Goal: Find specific page/section: Find specific page/section

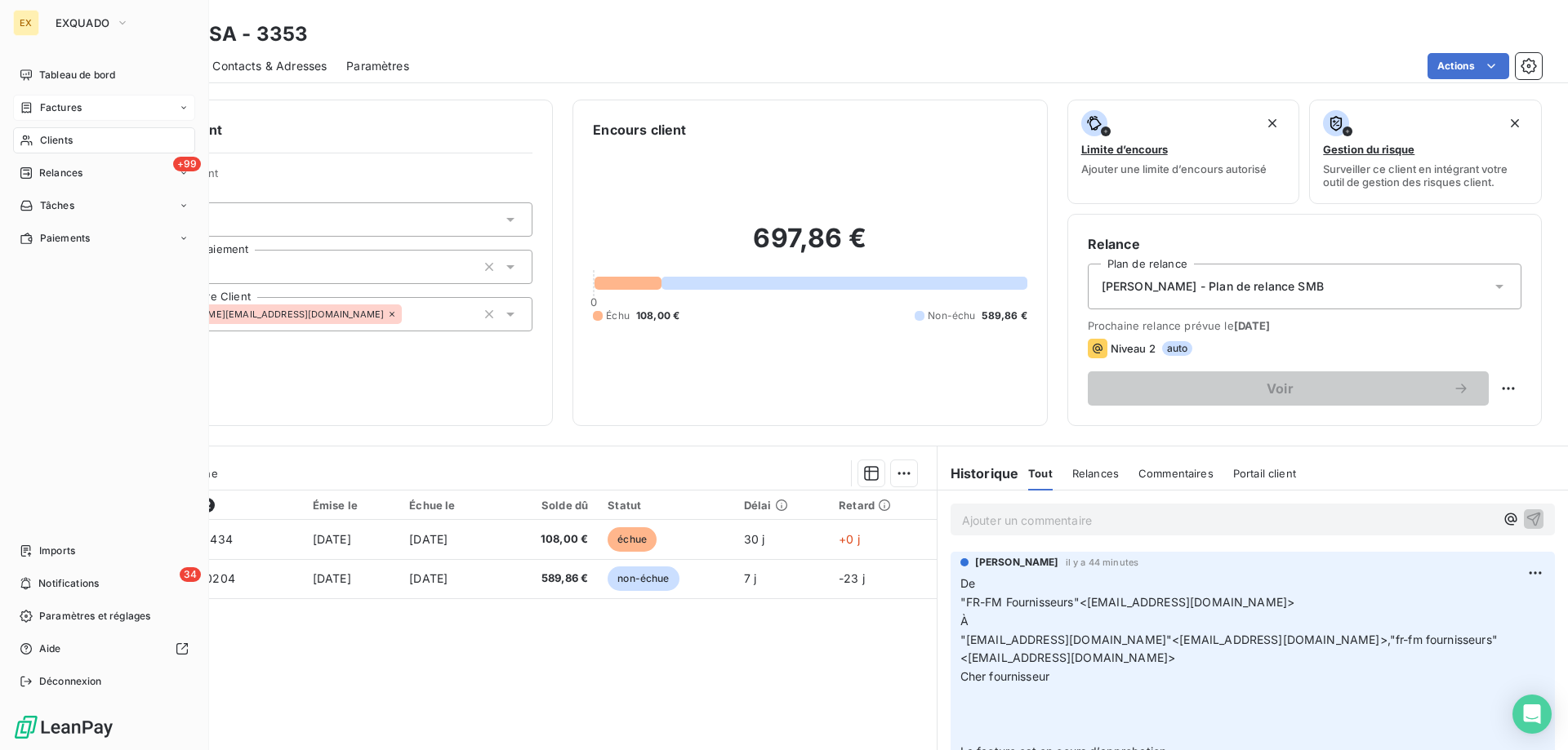
click at [35, 112] on div "Factures" at bounding box center [50, 108] width 62 height 14
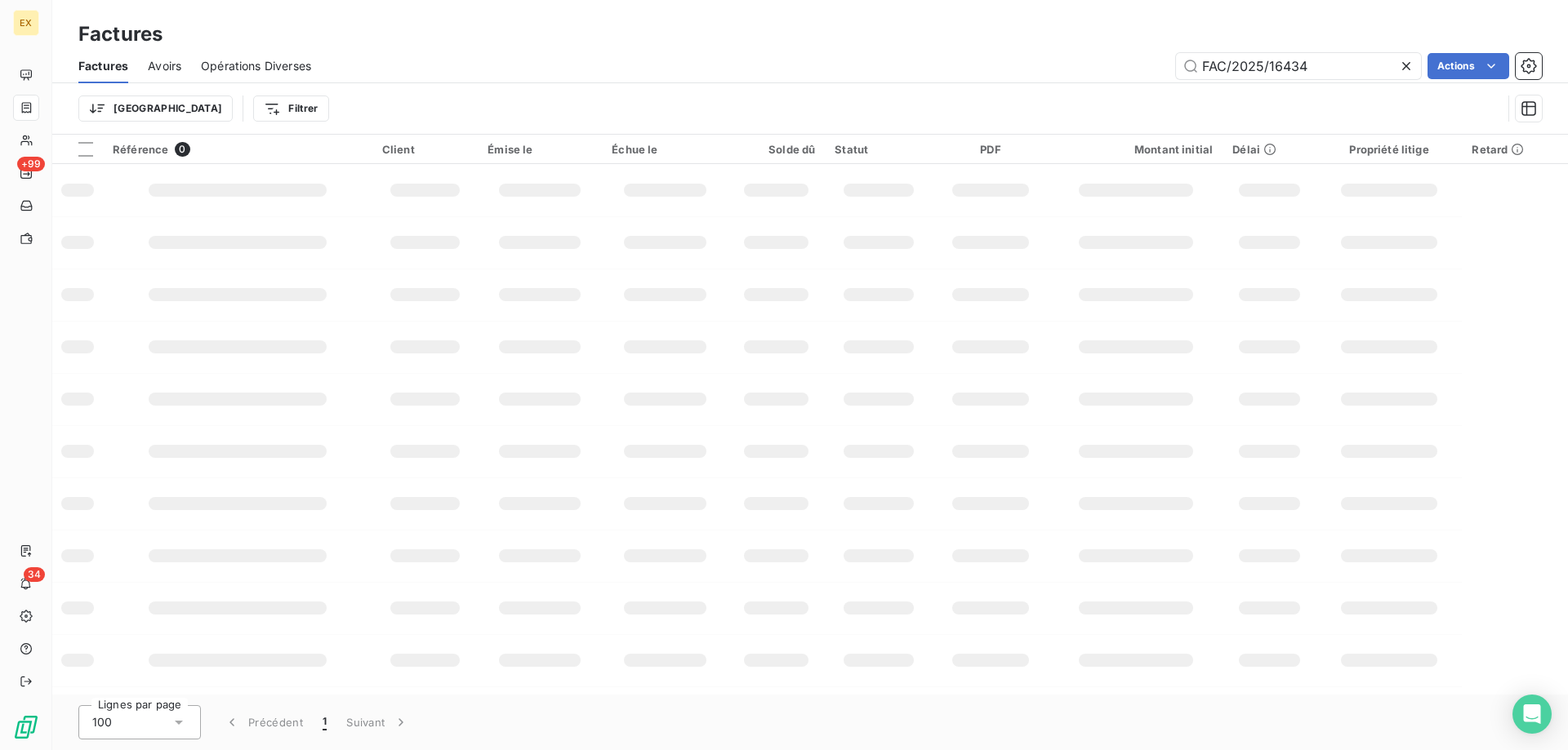
drag, startPoint x: 1342, startPoint y: 69, endPoint x: 1063, endPoint y: 72, distance: 279.0
click at [1066, 76] on div "FAC/2025/16434 Actions" at bounding box center [936, 66] width 1211 height 26
drag, startPoint x: 1203, startPoint y: 60, endPoint x: 1151, endPoint y: 68, distance: 52.6
click at [1156, 69] on div "FAC/2025/14911 Actions" at bounding box center [936, 66] width 1211 height 26
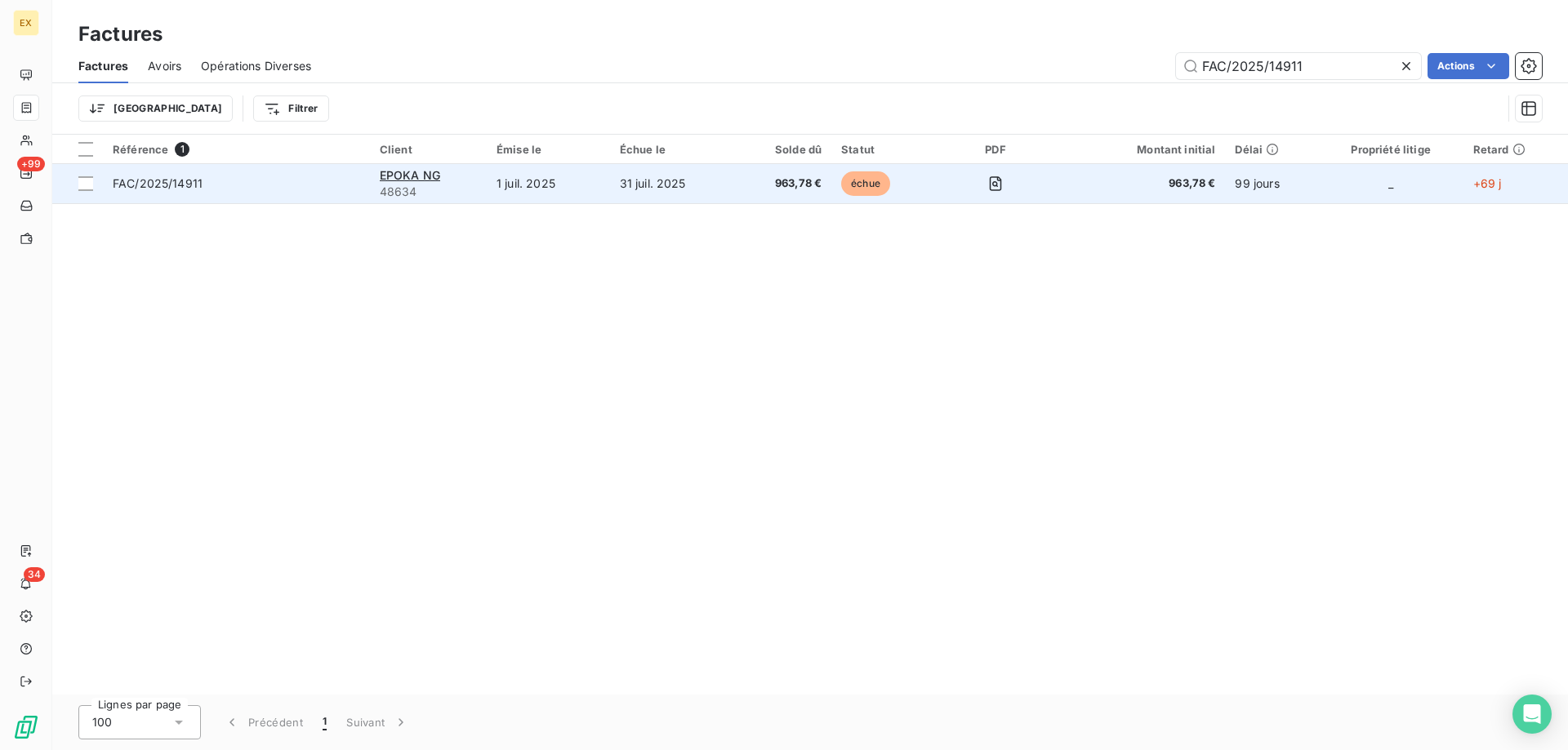
type input "FAC/2025/14911"
click at [289, 186] on span "FAC/2025/14911" at bounding box center [235, 183] width 247 height 16
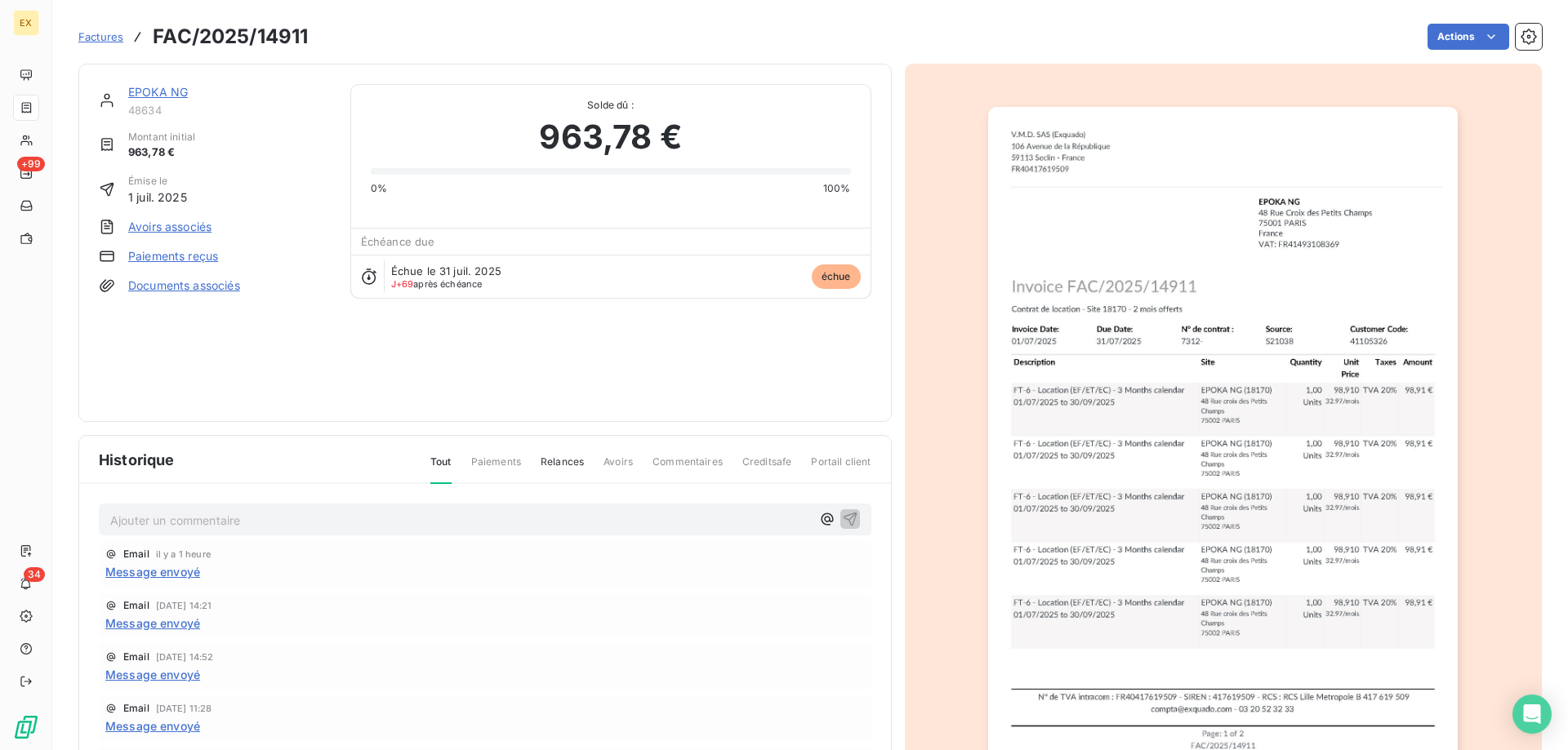
click at [166, 97] on link "EPOKA NG" at bounding box center [158, 92] width 59 height 13
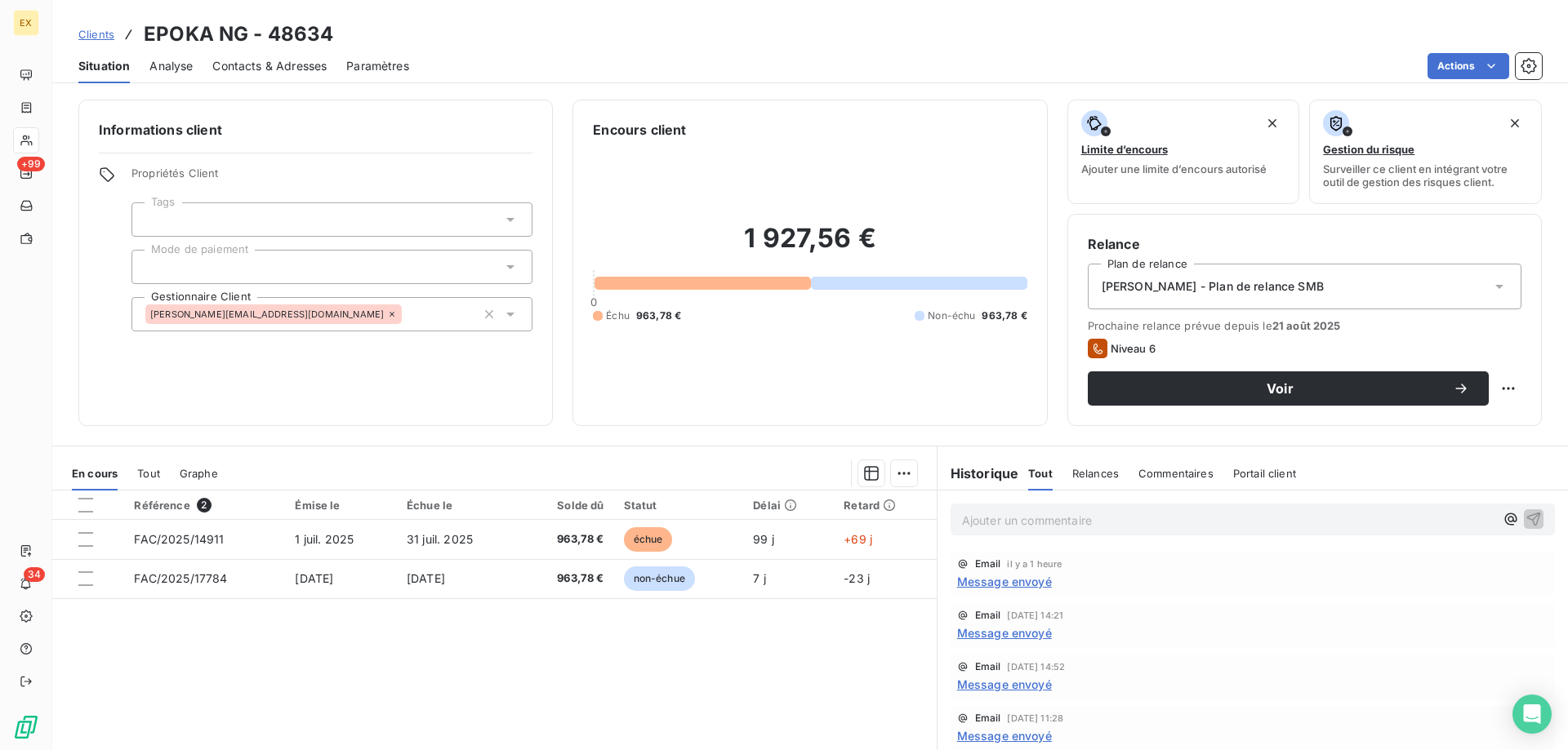
click at [1195, 514] on p "Ajouter un commentaire ﻿" at bounding box center [1228, 520] width 533 height 21
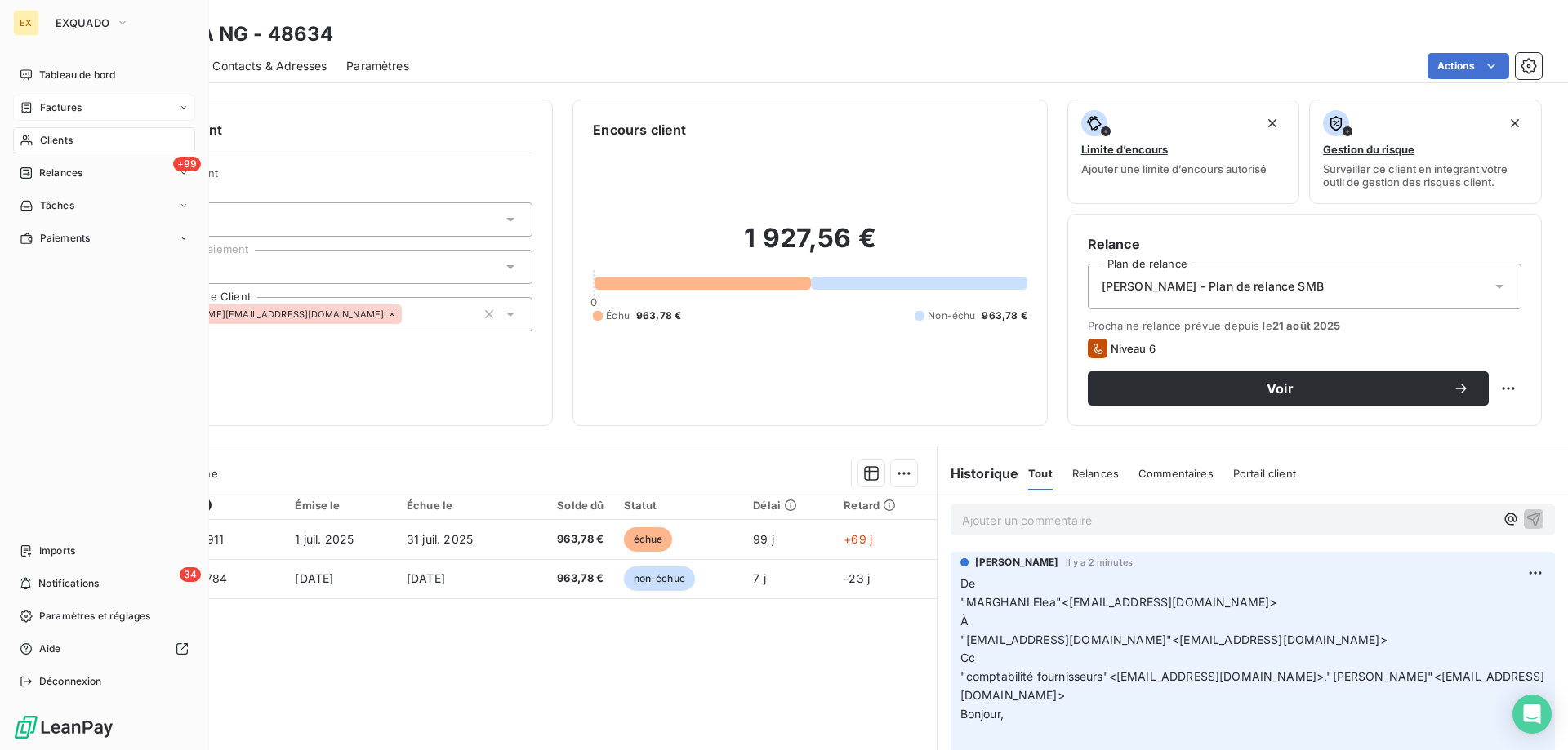
click at [31, 108] on icon at bounding box center [26, 108] width 13 height 13
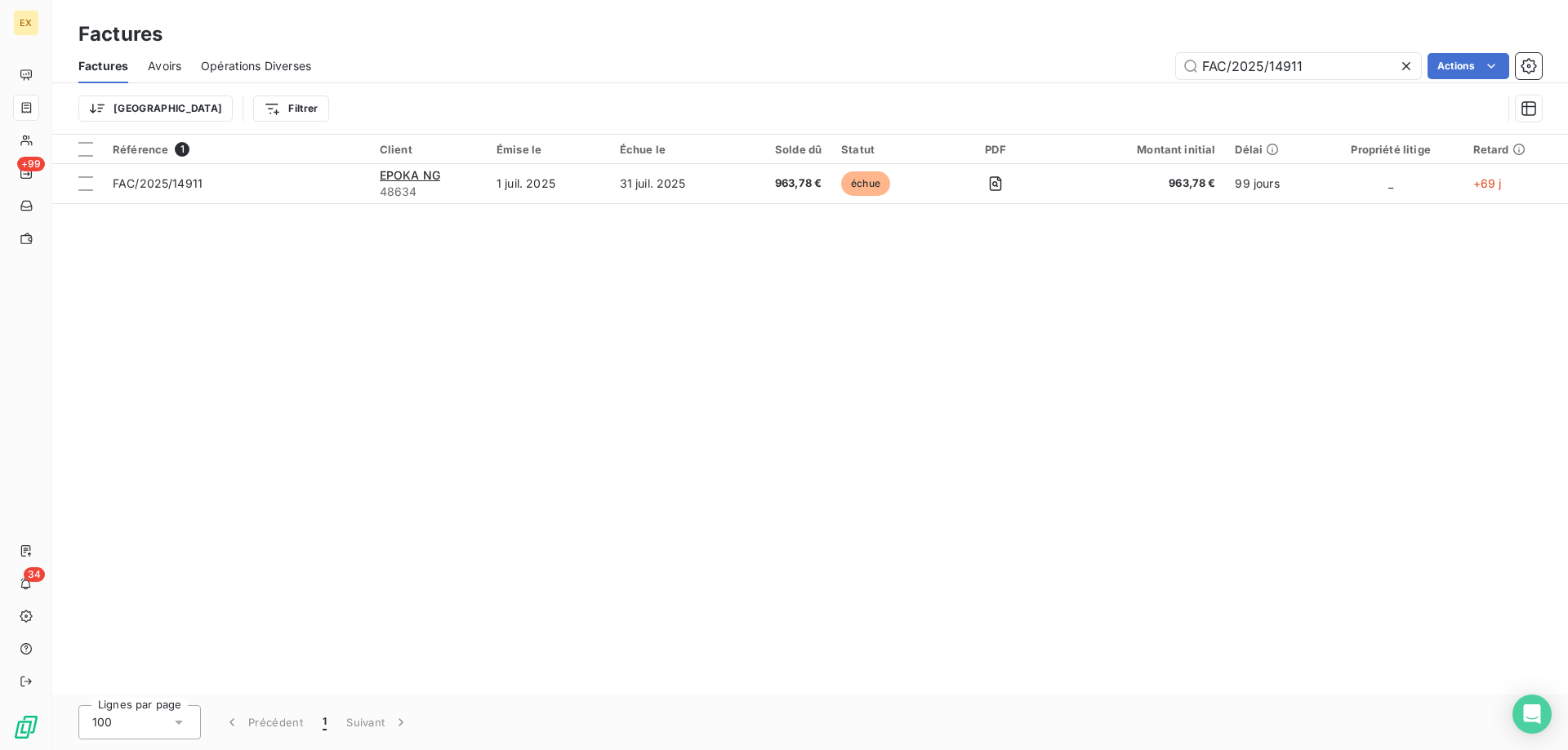
drag, startPoint x: 1307, startPoint y: 66, endPoint x: 1018, endPoint y: 62, distance: 289.0
click at [1018, 62] on div "FAC/2025/14911 Actions" at bounding box center [936, 66] width 1211 height 26
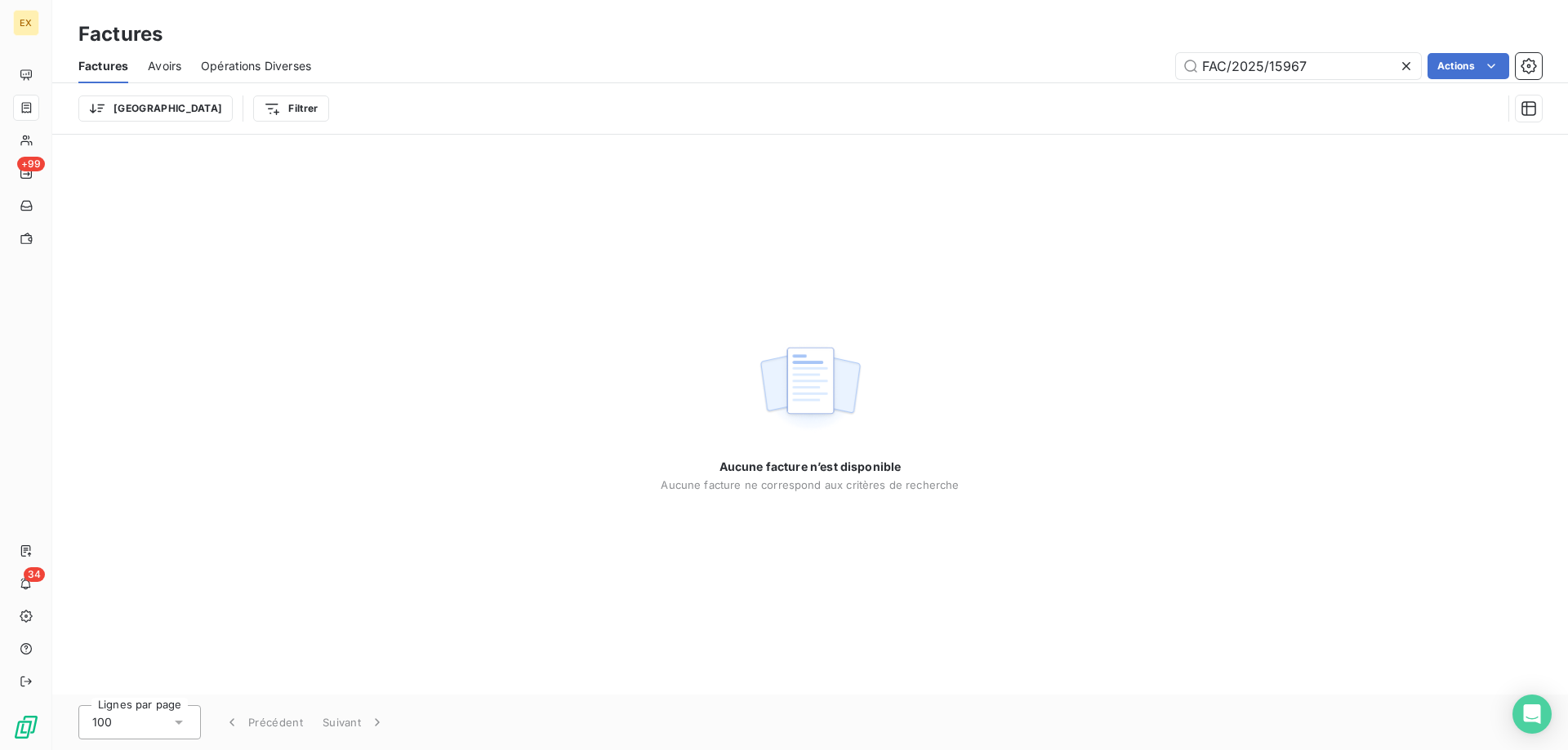
drag, startPoint x: 1204, startPoint y: 64, endPoint x: 1151, endPoint y: 60, distance: 53.2
click at [1151, 60] on div "FAC/2025/15967 Actions" at bounding box center [936, 66] width 1211 height 26
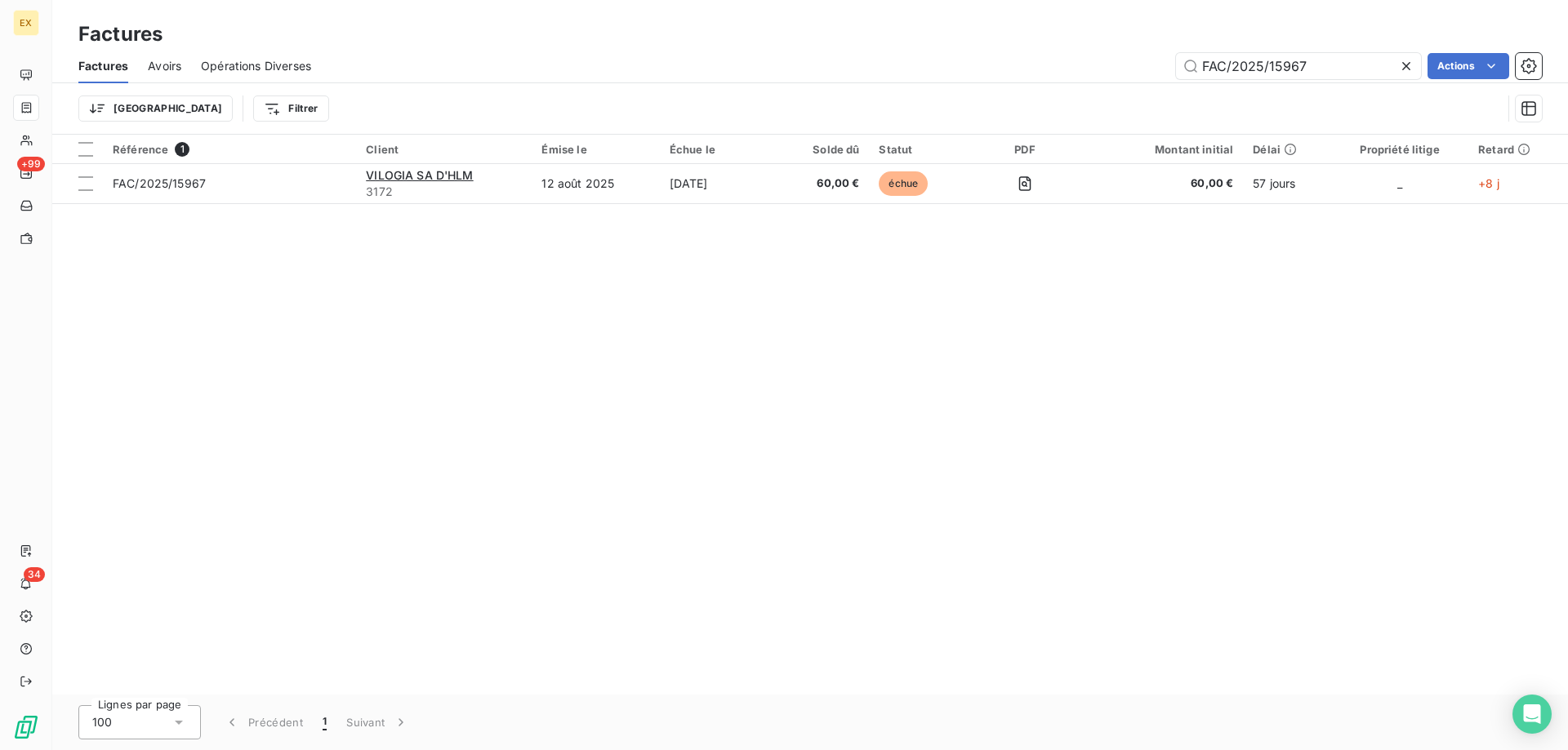
type input "FAC/2025/15967"
click at [306, 203] on table "Référence 1 Client Émise le Échue le Solde dû Statut PDF Montant initial Délai …" at bounding box center [810, 169] width 1516 height 69
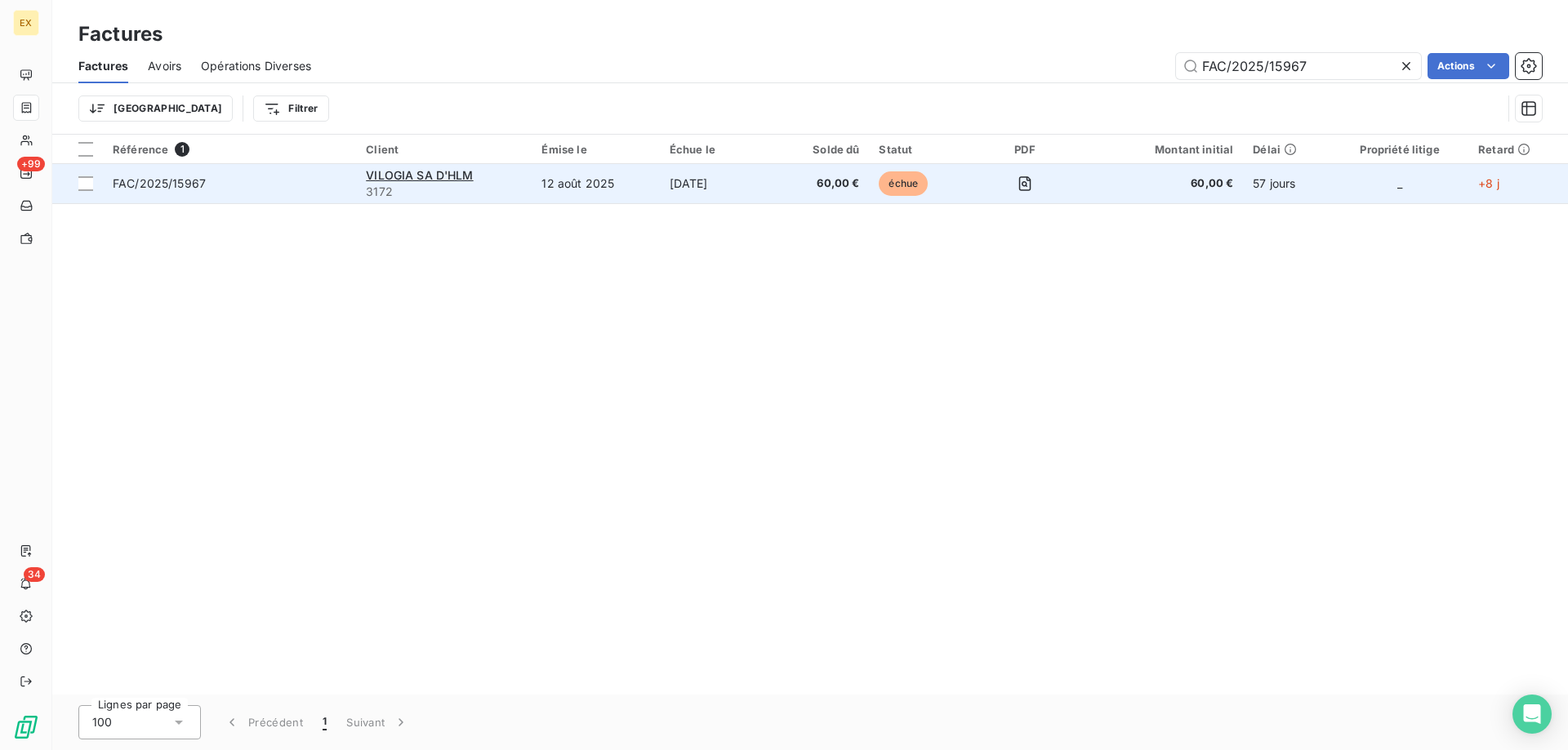
click at [285, 184] on span "FAC/2025/15967" at bounding box center [229, 183] width 234 height 16
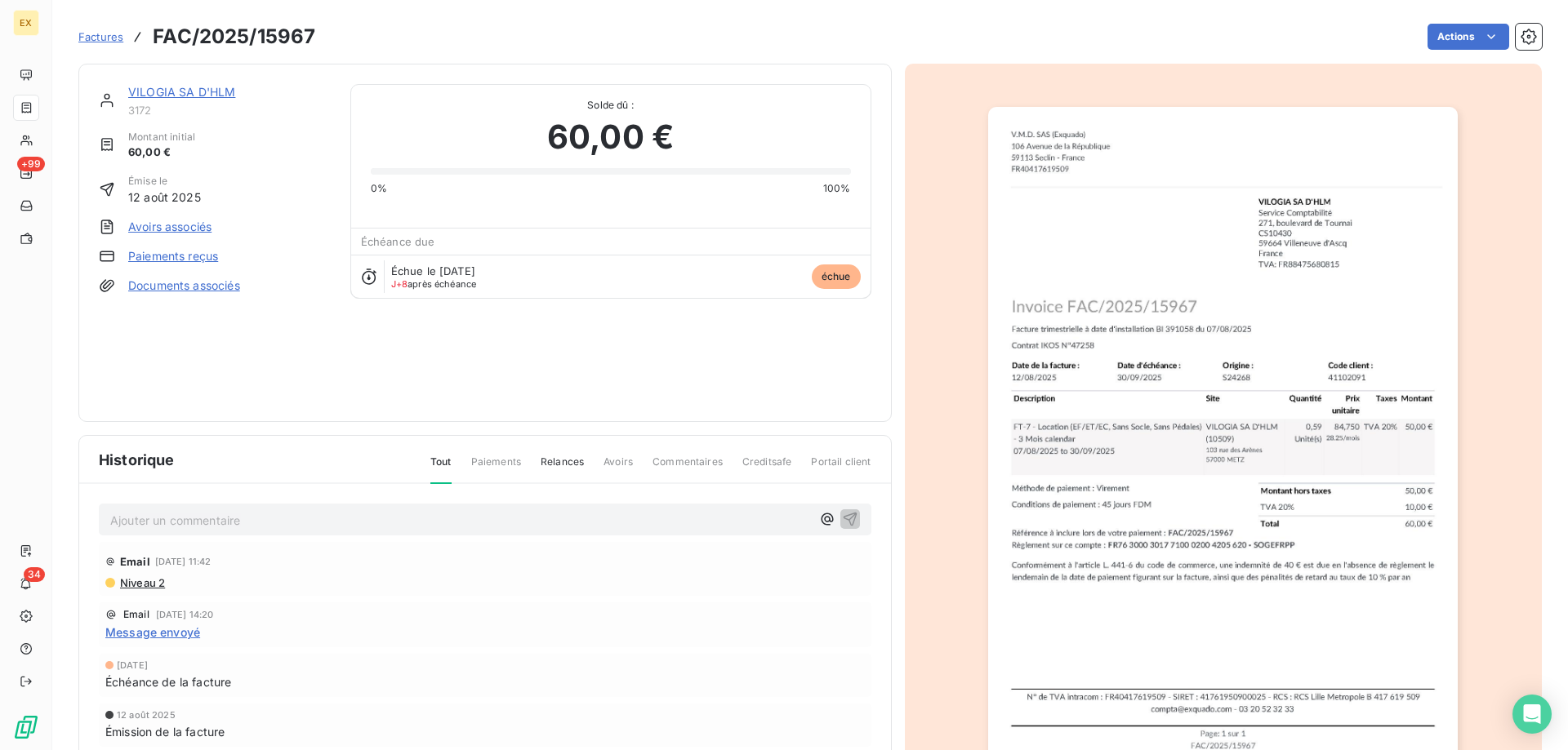
click at [168, 87] on link "VILOGIA SA D'HLM" at bounding box center [182, 92] width 107 height 13
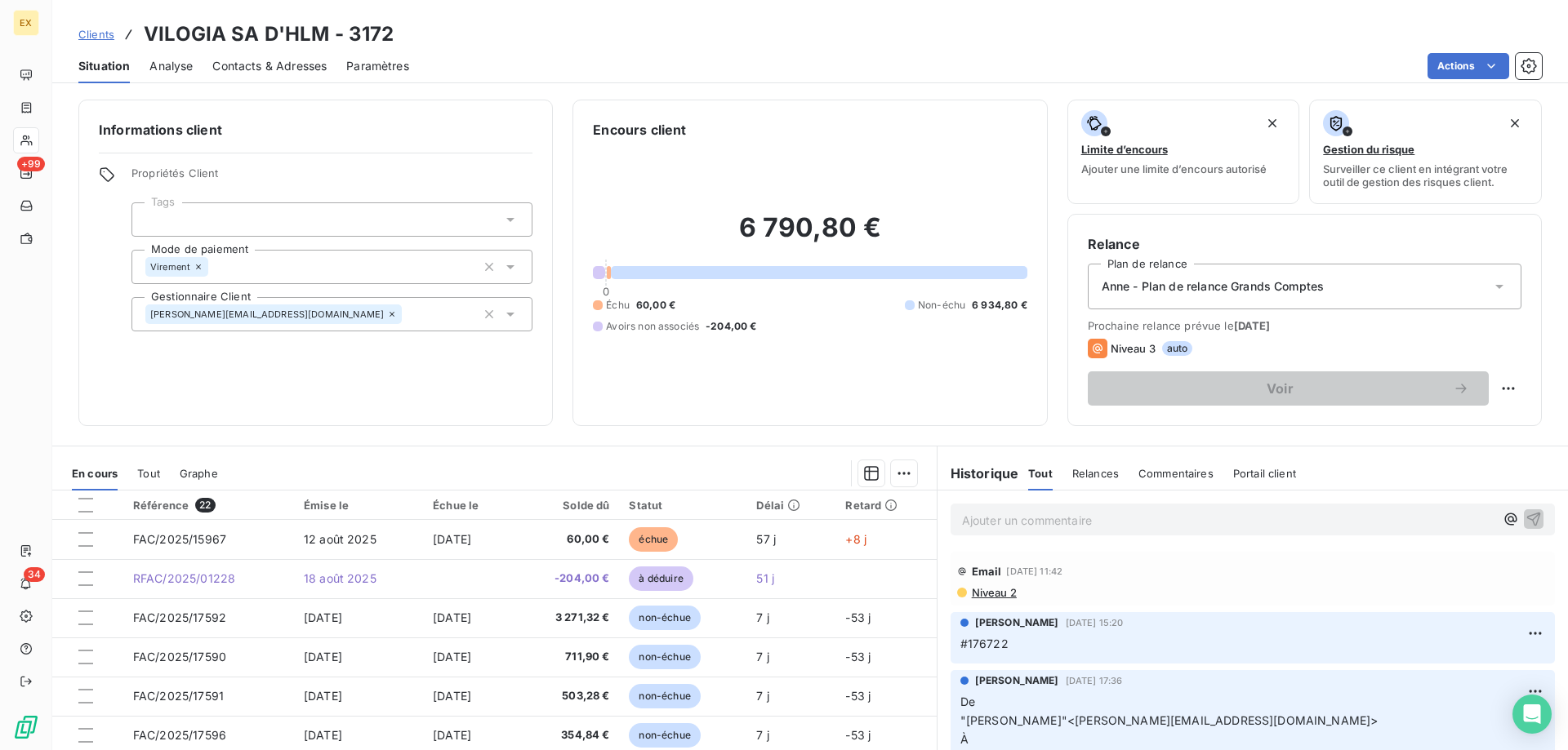
click at [1064, 525] on p "Ajouter un commentaire ﻿" at bounding box center [1228, 520] width 533 height 21
